Goal: Navigation & Orientation: Find specific page/section

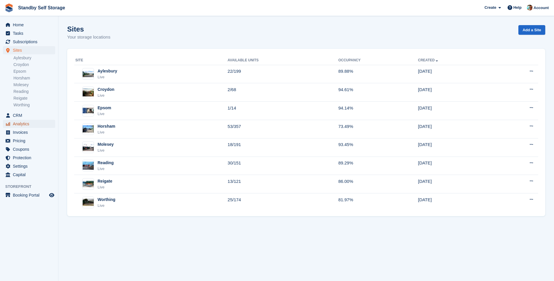
click at [25, 126] on span "Analytics" at bounding box center [30, 124] width 35 height 8
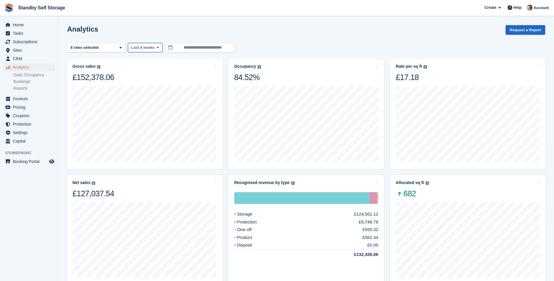
click at [140, 47] on span "Last 4 weeks" at bounding box center [142, 48] width 23 height 6
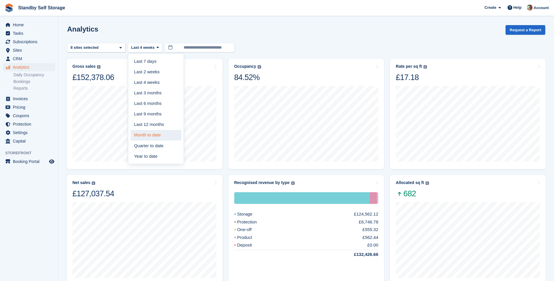
click at [154, 131] on link "Month to date" at bounding box center [156, 135] width 51 height 11
click at [296, 40] on div "Analytics Request a Report" at bounding box center [306, 33] width 478 height 17
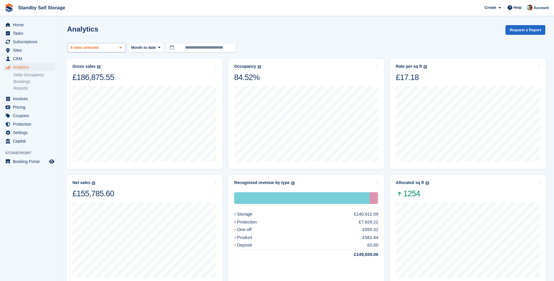
click at [91, 48] on div "8 sites selected" at bounding box center [85, 48] width 31 height 6
click at [130, 13] on span "Standby Self Storage Create Subscription Invoice Contact Deal Discount Page Hel…" at bounding box center [277, 8] width 554 height 16
click at [22, 51] on span "Sites" at bounding box center [30, 50] width 35 height 8
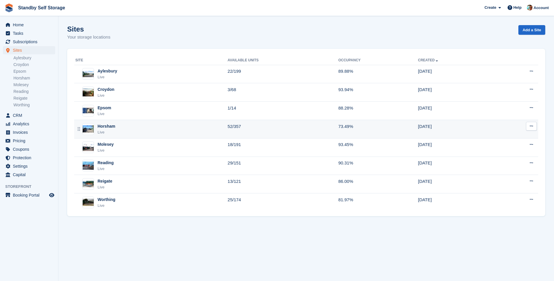
click at [109, 126] on div "Horsham" at bounding box center [107, 126] width 18 height 6
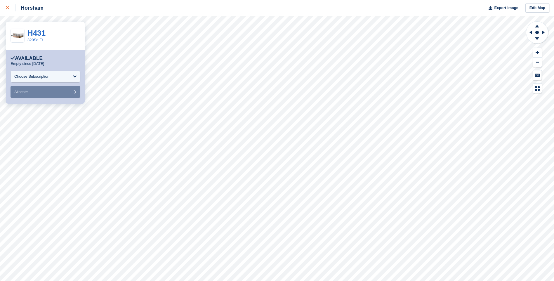
click at [5, 7] on link at bounding box center [7, 8] width 15 height 16
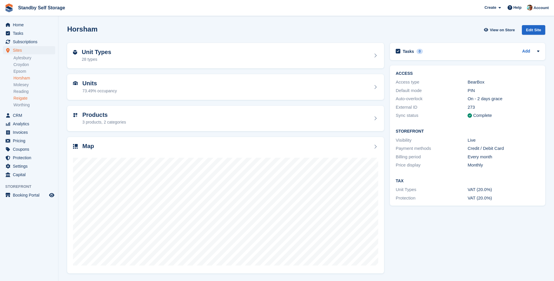
click at [25, 99] on link "Reigate" at bounding box center [34, 98] width 42 height 6
click at [25, 103] on link "Worthing" at bounding box center [34, 105] width 42 height 6
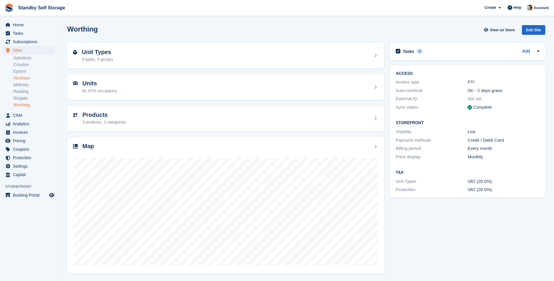
click at [27, 77] on link "Horsham" at bounding box center [34, 78] width 42 height 6
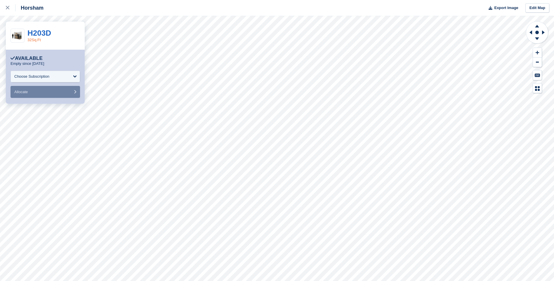
click at [34, 41] on link "32Sq.Ft" at bounding box center [33, 40] width 13 height 4
click at [6, 10] on div at bounding box center [11, 7] width 10 height 7
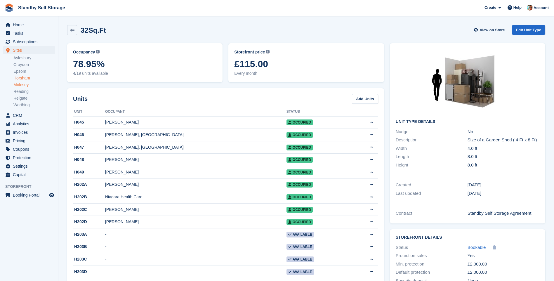
click at [27, 83] on link "Molesey" at bounding box center [34, 85] width 42 height 6
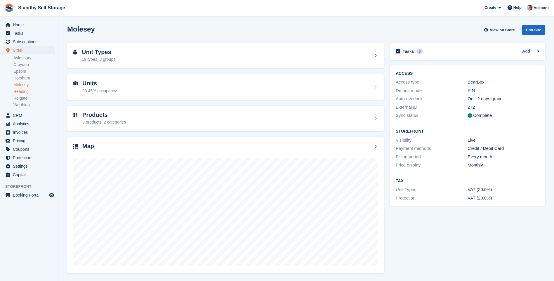
click at [21, 90] on link "Reading" at bounding box center [34, 92] width 42 height 6
